Goal: Register for event/course

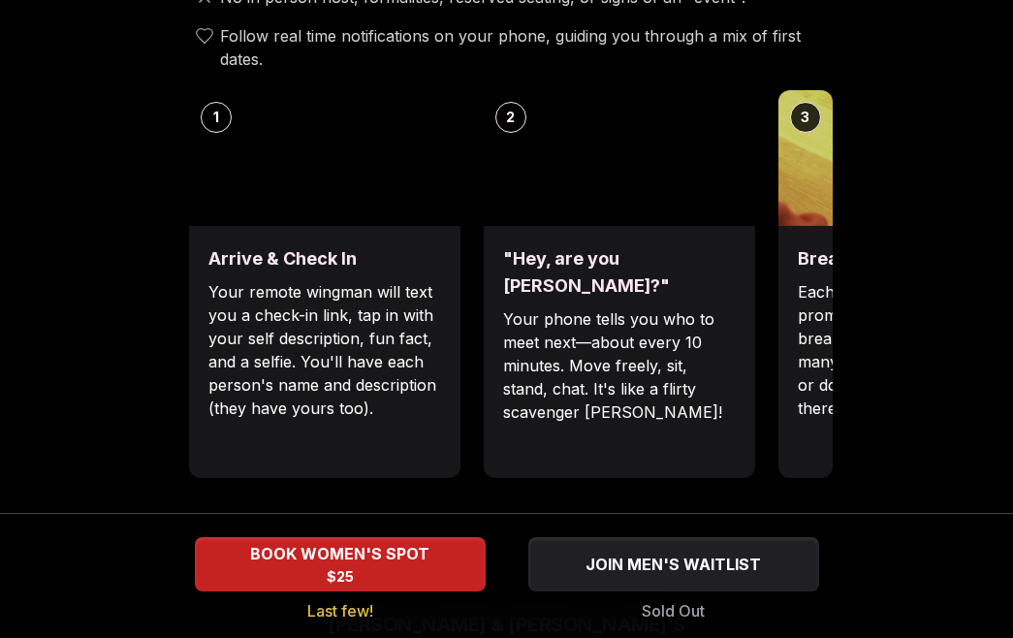
scroll to position [797, 0]
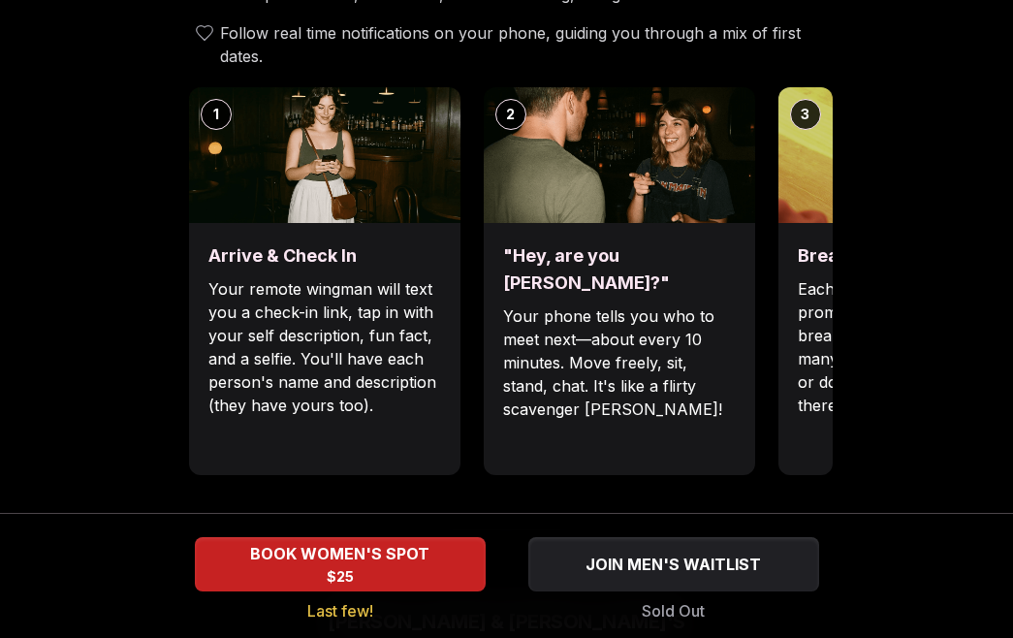
click at [832, 296] on p "Each date will have new convo prompts on screen to help break the ice. Cycle th…" at bounding box center [914, 347] width 233 height 140
click at [805, 296] on p "Each date will have new convo prompts on screen to help break the ice. Cycle th…" at bounding box center [914, 347] width 233 height 140
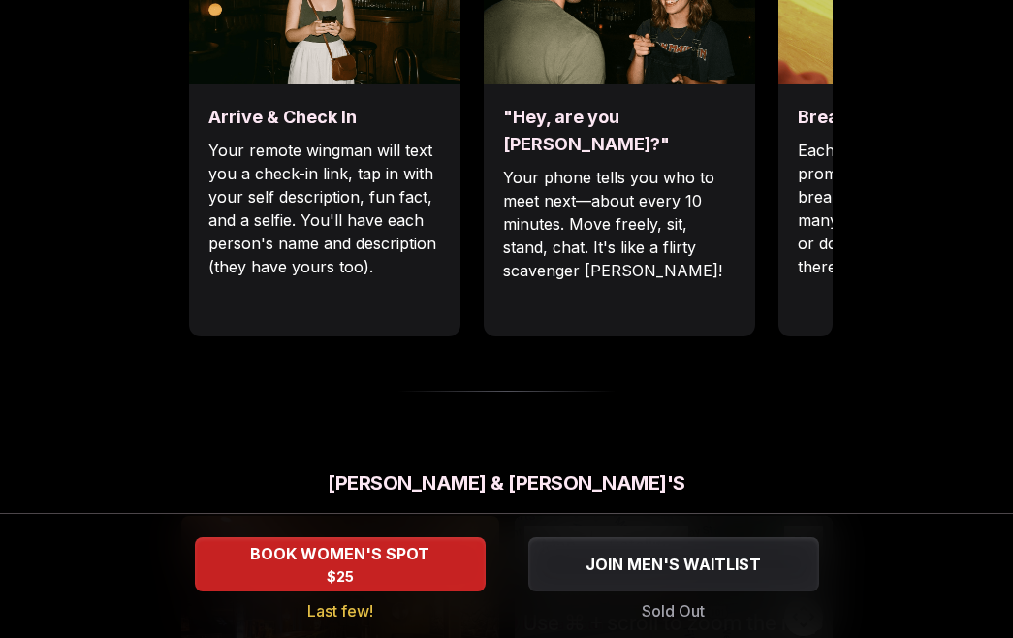
scroll to position [777, 0]
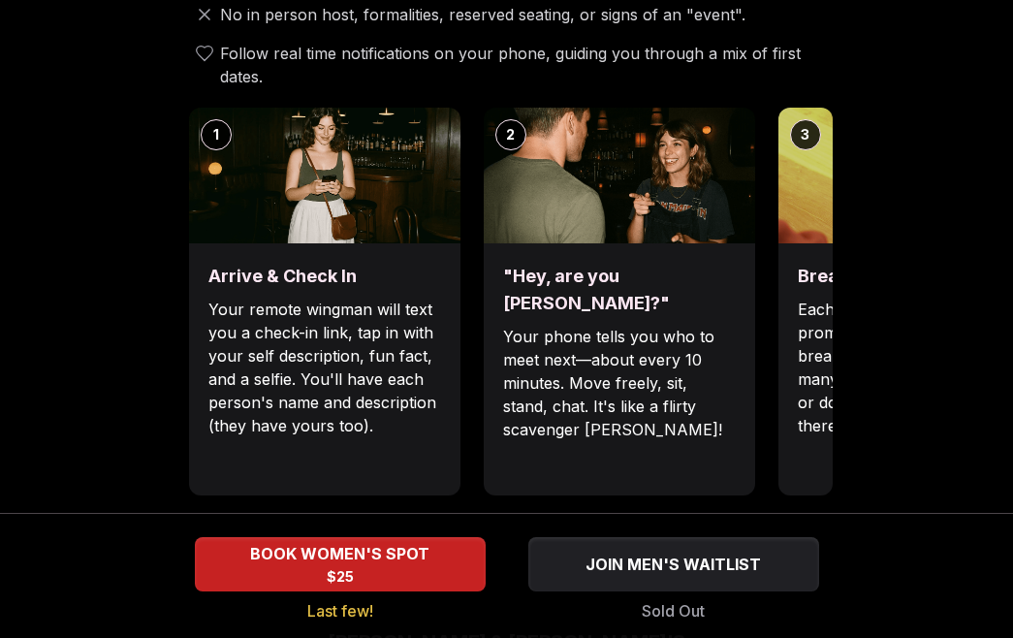
click at [820, 342] on p "Each date will have new convo prompts on screen to help break the ice. Cycle th…" at bounding box center [914, 368] width 233 height 140
click at [801, 196] on img at bounding box center [914, 176] width 271 height 136
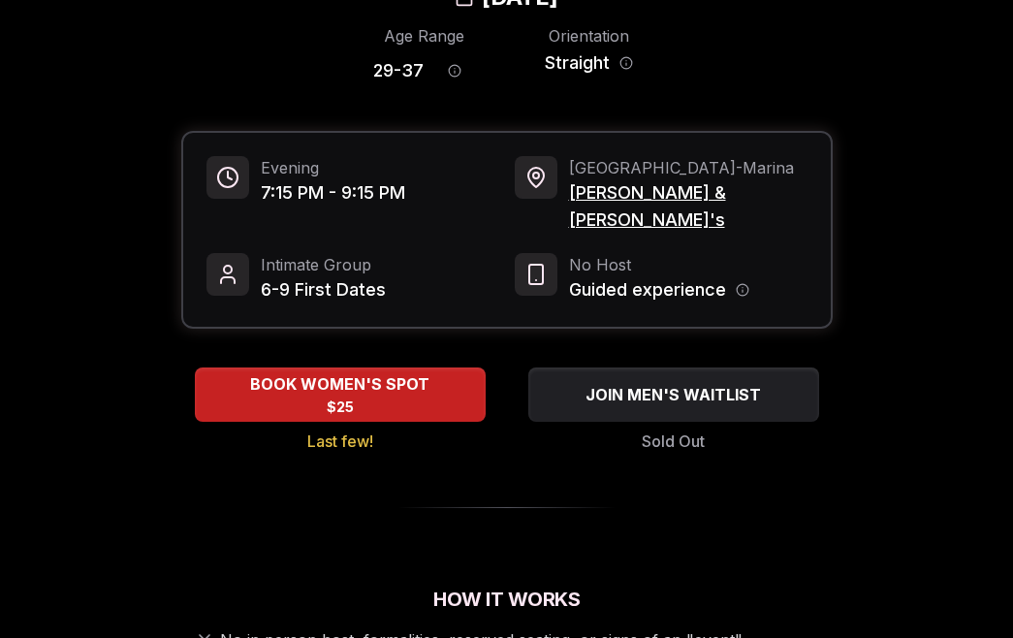
scroll to position [0, 0]
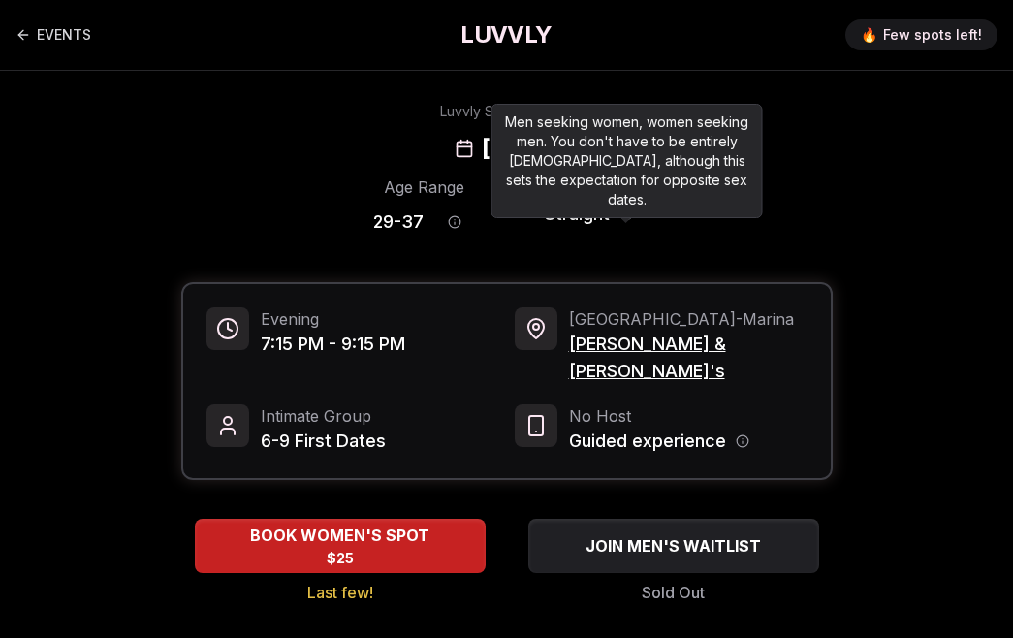
click at [633, 213] on div "Orientation Straight" at bounding box center [589, 209] width 103 height 68
click at [523, 169] on div "Men seeking women, women seeking men. You don't have to be entirely [DEMOGRAPHI…" at bounding box center [627, 161] width 271 height 114
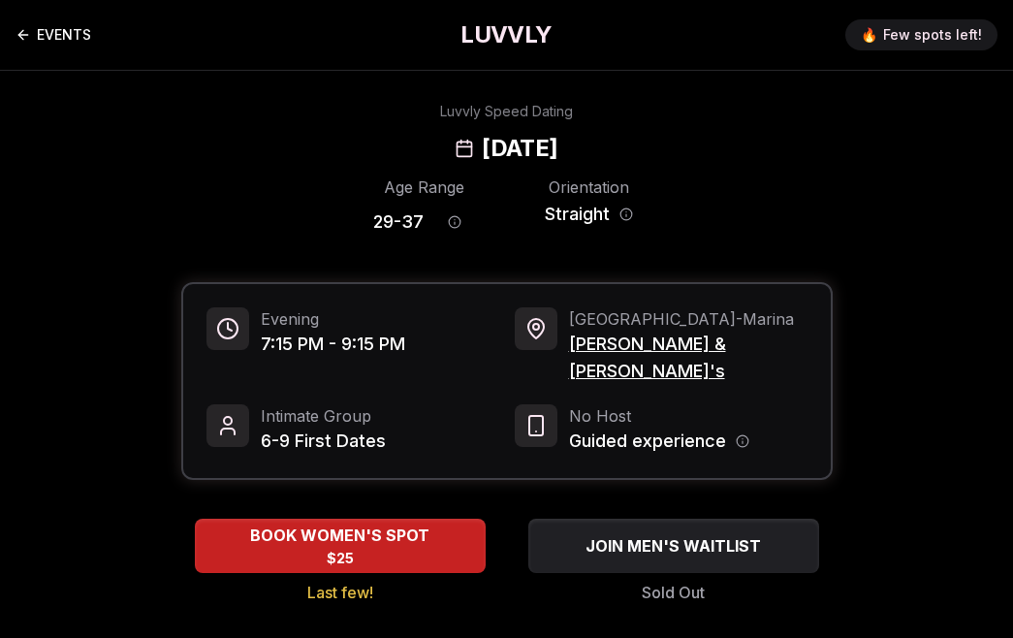
click at [77, 27] on link "EVENTS" at bounding box center [54, 35] width 76 height 39
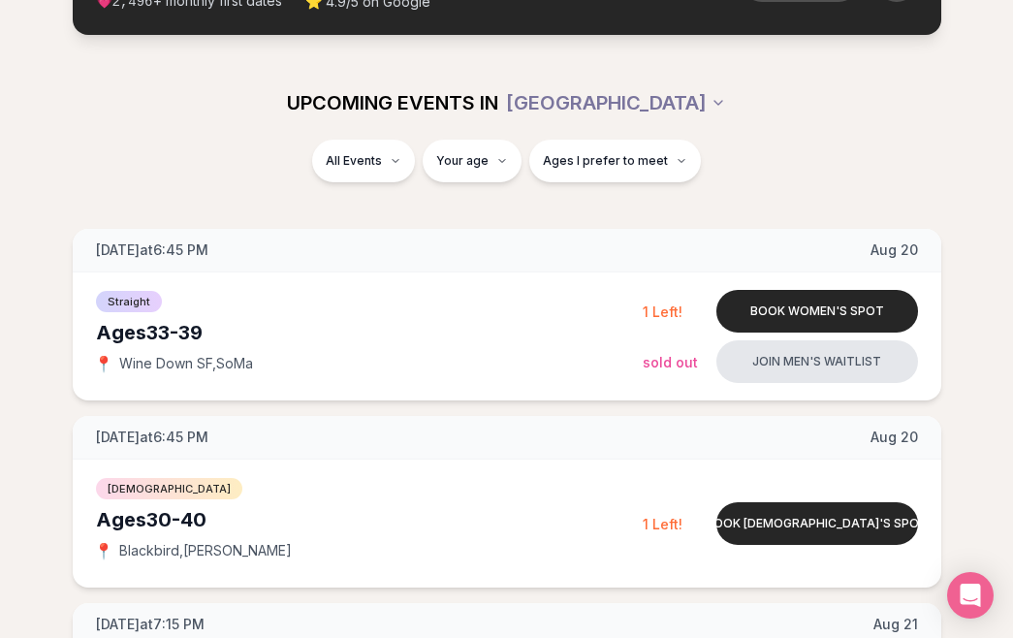
scroll to position [201, 0]
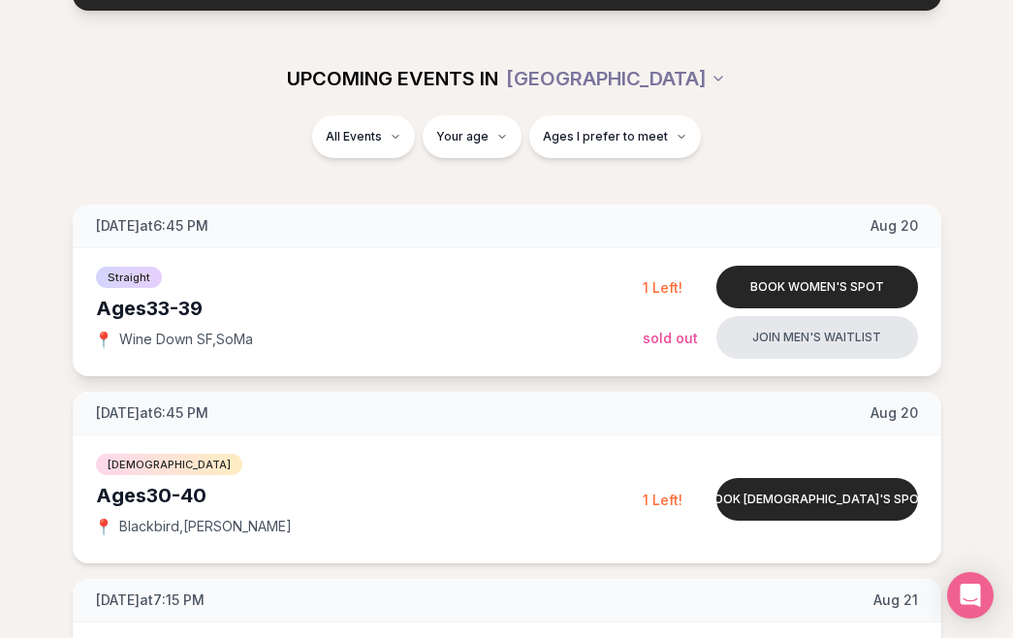
click at [204, 323] on div "Straight Ages [DEMOGRAPHIC_DATA] 📍 Wine Down SF , SoMa" at bounding box center [369, 312] width 547 height 97
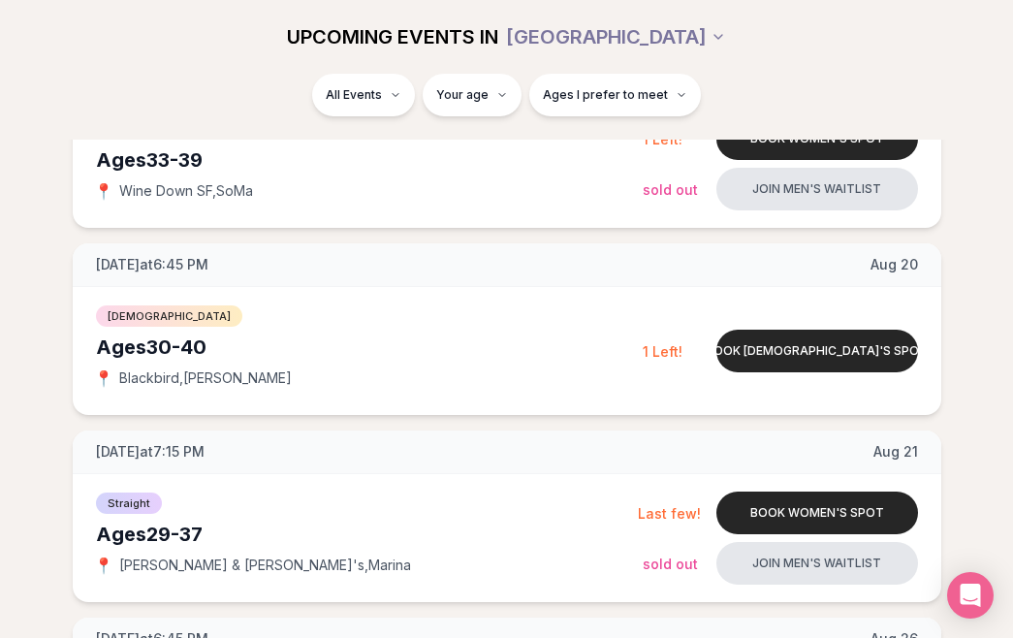
scroll to position [0, 0]
